Goal: Transaction & Acquisition: Purchase product/service

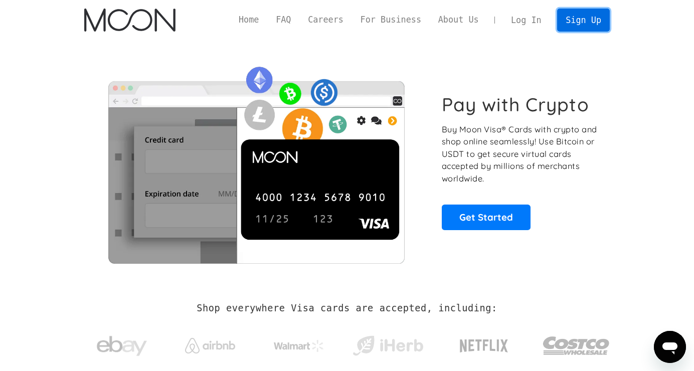
click at [591, 18] on link "Sign Up" at bounding box center [583, 20] width 52 height 23
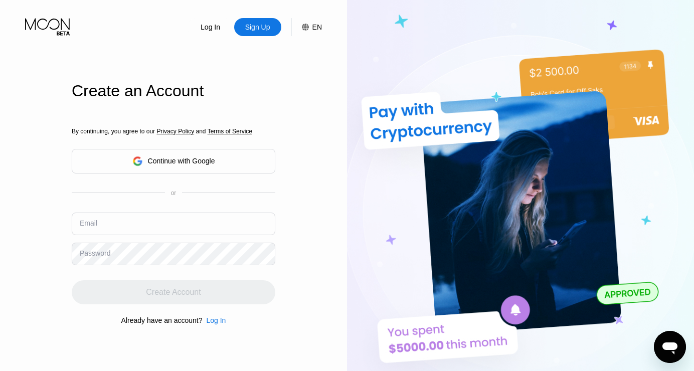
click at [202, 160] on div "Continue with Google" at bounding box center [181, 161] width 67 height 8
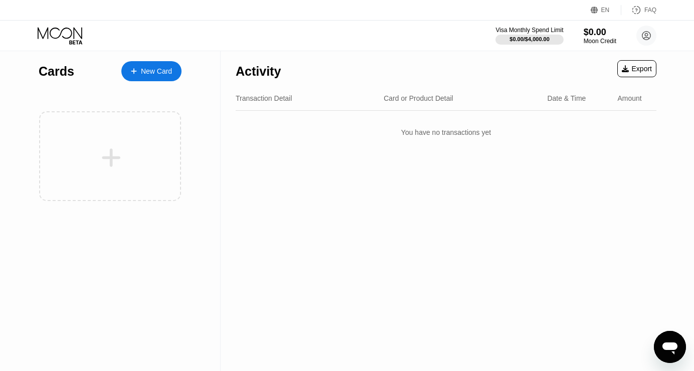
click at [176, 62] on div "New Card" at bounding box center [151, 71] width 60 height 20
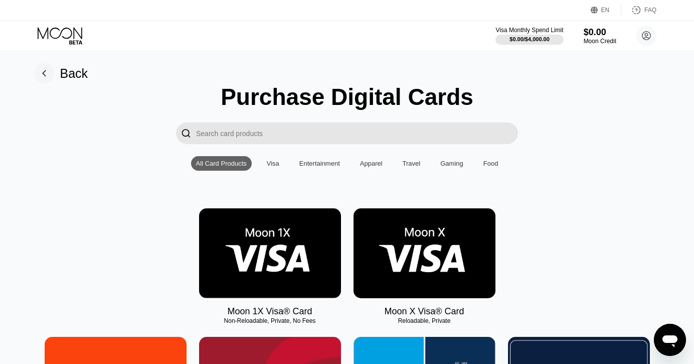
scroll to position [2, 0]
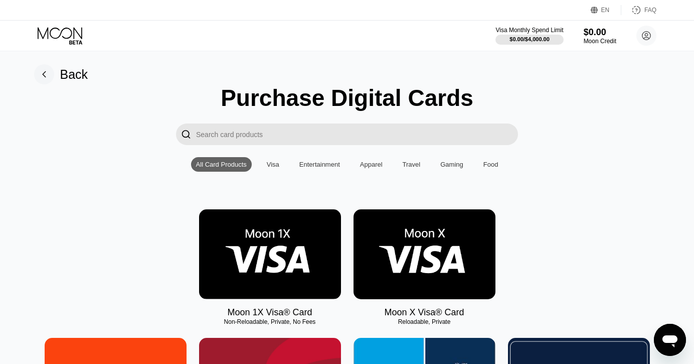
click at [256, 135] on input "Search card products" at bounding box center [357, 134] width 322 height 22
click at [280, 165] on div "Visa" at bounding box center [273, 164] width 23 height 15
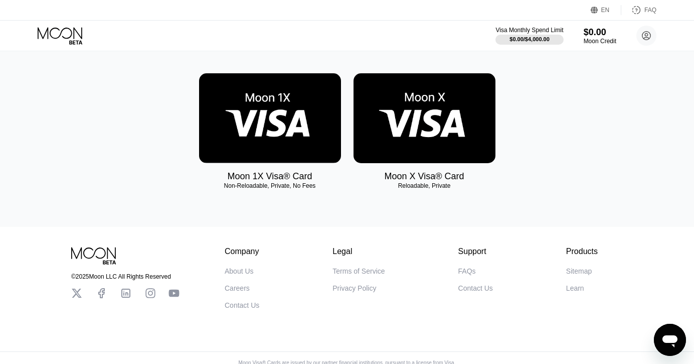
scroll to position [148, 0]
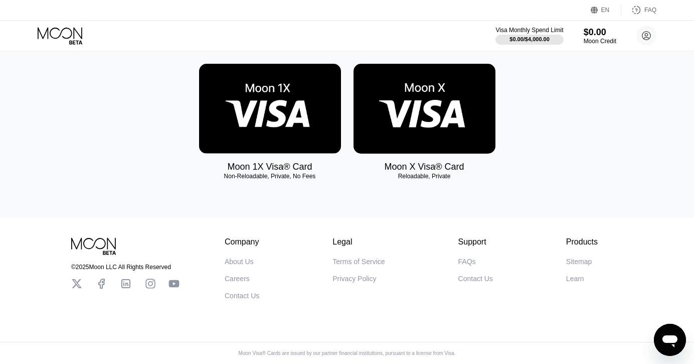
click at [415, 137] on img at bounding box center [425, 109] width 142 height 90
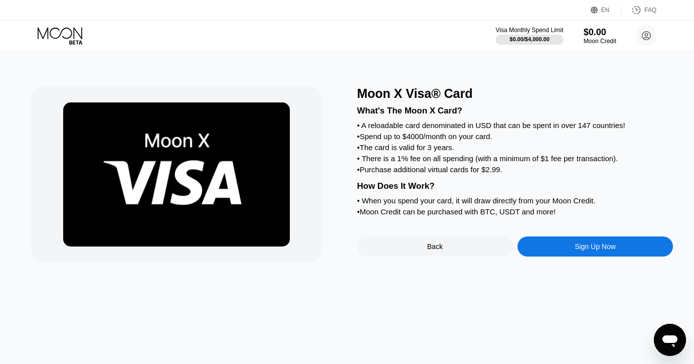
click at [556, 249] on div "Sign Up Now" at bounding box center [596, 246] width 156 height 20
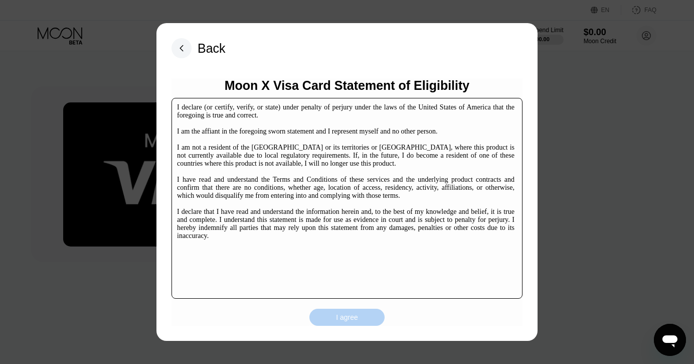
click at [354, 317] on div "I agree" at bounding box center [347, 316] width 22 height 9
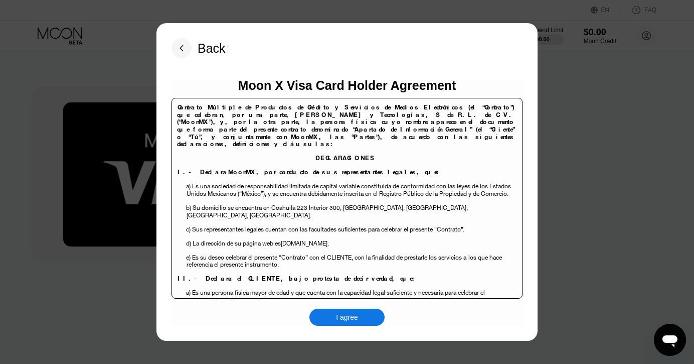
click at [354, 317] on div "I agree" at bounding box center [347, 316] width 22 height 9
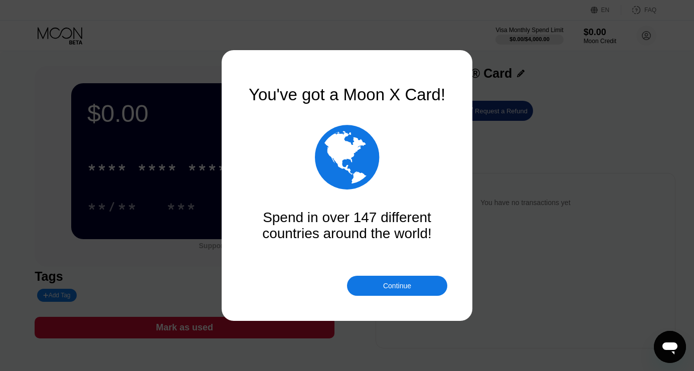
click at [374, 286] on div "Continue" at bounding box center [397, 286] width 100 height 20
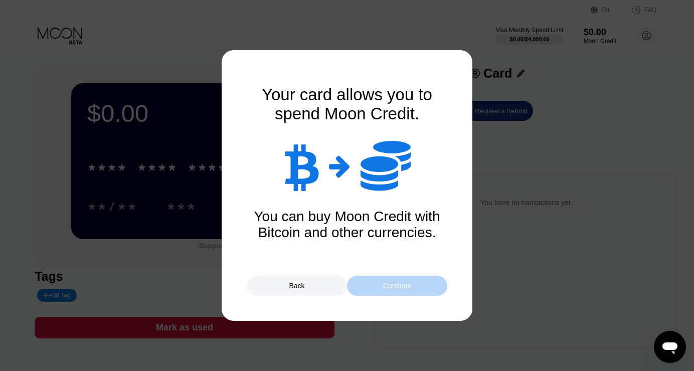
click at [374, 286] on div "Continue" at bounding box center [397, 286] width 100 height 20
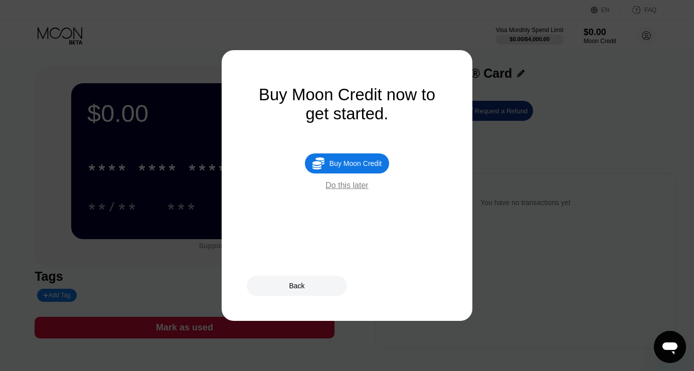
click at [356, 187] on div "Do this later" at bounding box center [347, 185] width 43 height 9
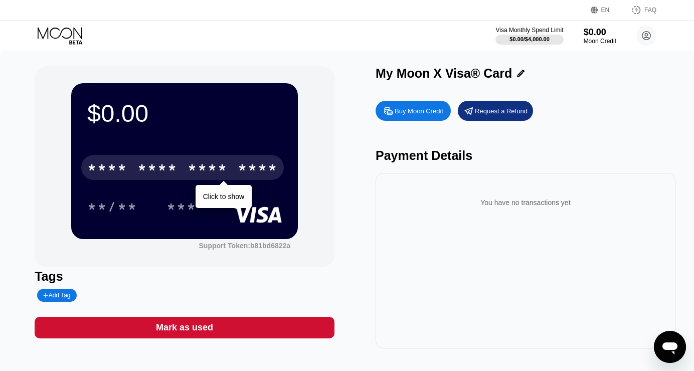
click at [232, 165] on div "* * * * * * * * * * * * ****" at bounding box center [182, 167] width 203 height 25
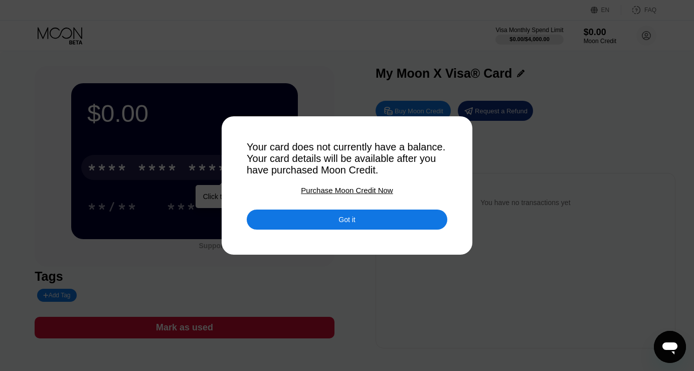
click at [280, 222] on div "Got it" at bounding box center [347, 220] width 201 height 20
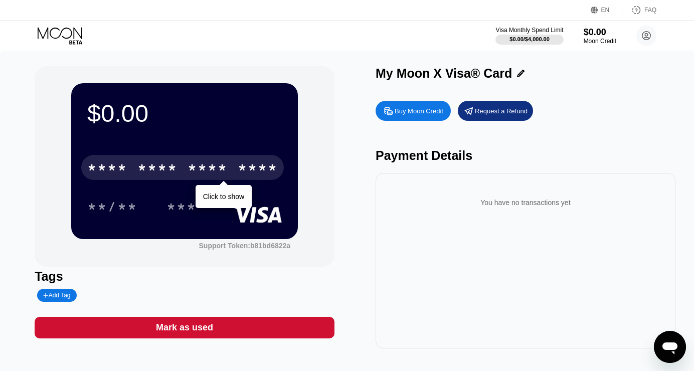
click at [409, 114] on div "Buy Moon Credit" at bounding box center [419, 111] width 49 height 9
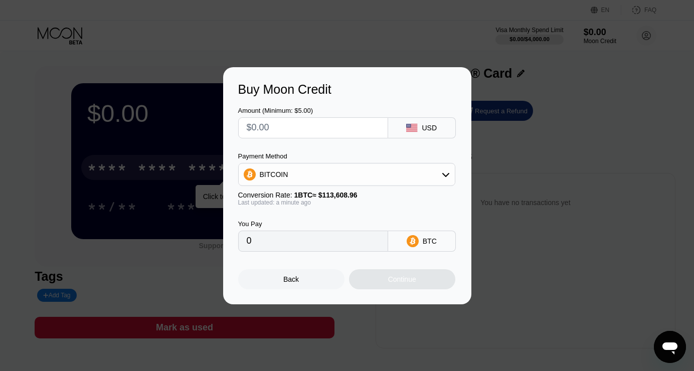
click at [334, 184] on div "BITCOIN" at bounding box center [346, 174] width 217 height 23
click at [316, 120] on input "text" at bounding box center [313, 128] width 133 height 20
click at [292, 277] on div "Back" at bounding box center [291, 279] width 16 height 8
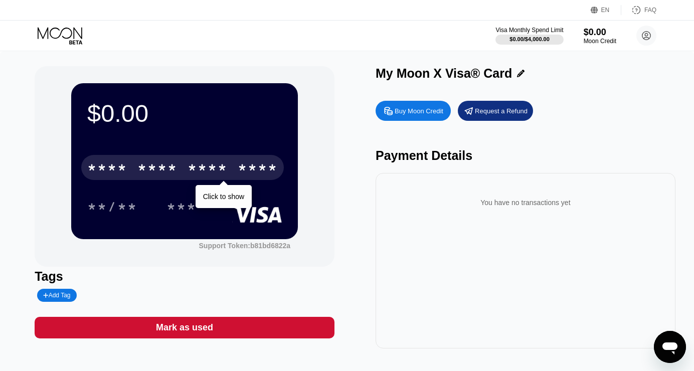
scroll to position [151, 0]
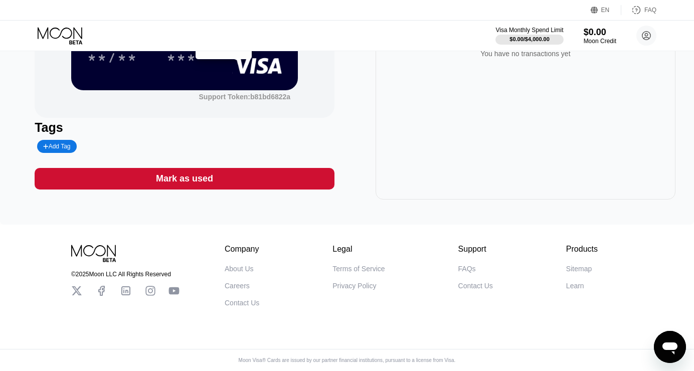
click at [146, 296] on icon at bounding box center [150, 290] width 11 height 11
